Goal: Navigation & Orientation: Find specific page/section

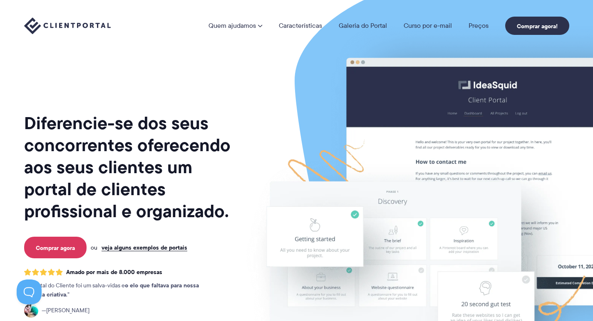
click at [238, 120] on img at bounding box center [464, 206] width 466 height 399
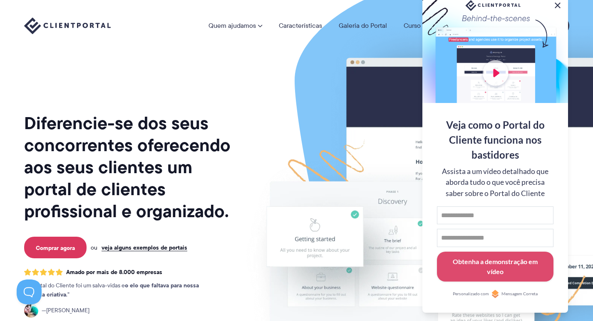
click at [558, 3] on button at bounding box center [557, 5] width 10 height 10
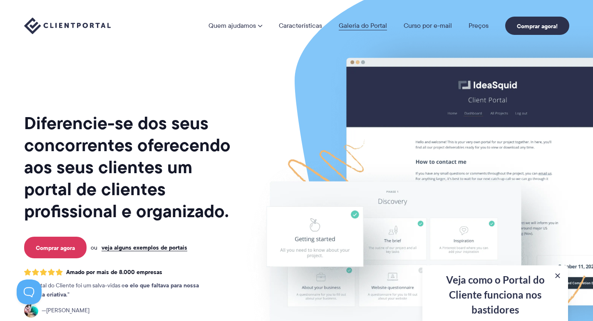
click at [370, 23] on font "Galeria do Portal" at bounding box center [362, 26] width 48 height 10
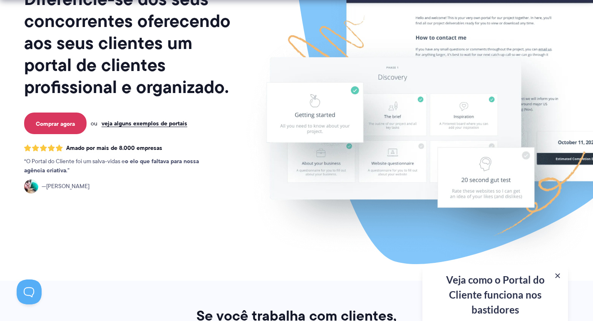
scroll to position [125, 0]
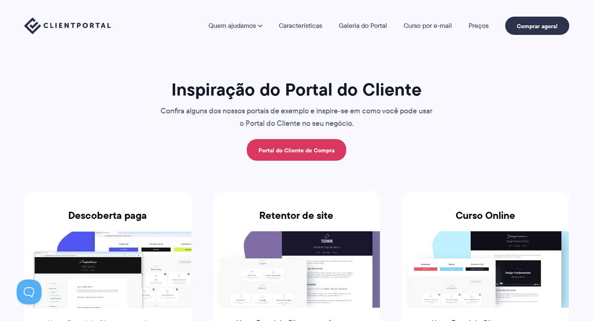
click at [317, 152] on font "Portal do Cliente de Compra" at bounding box center [296, 150] width 76 height 9
